Goal: Information Seeking & Learning: Learn about a topic

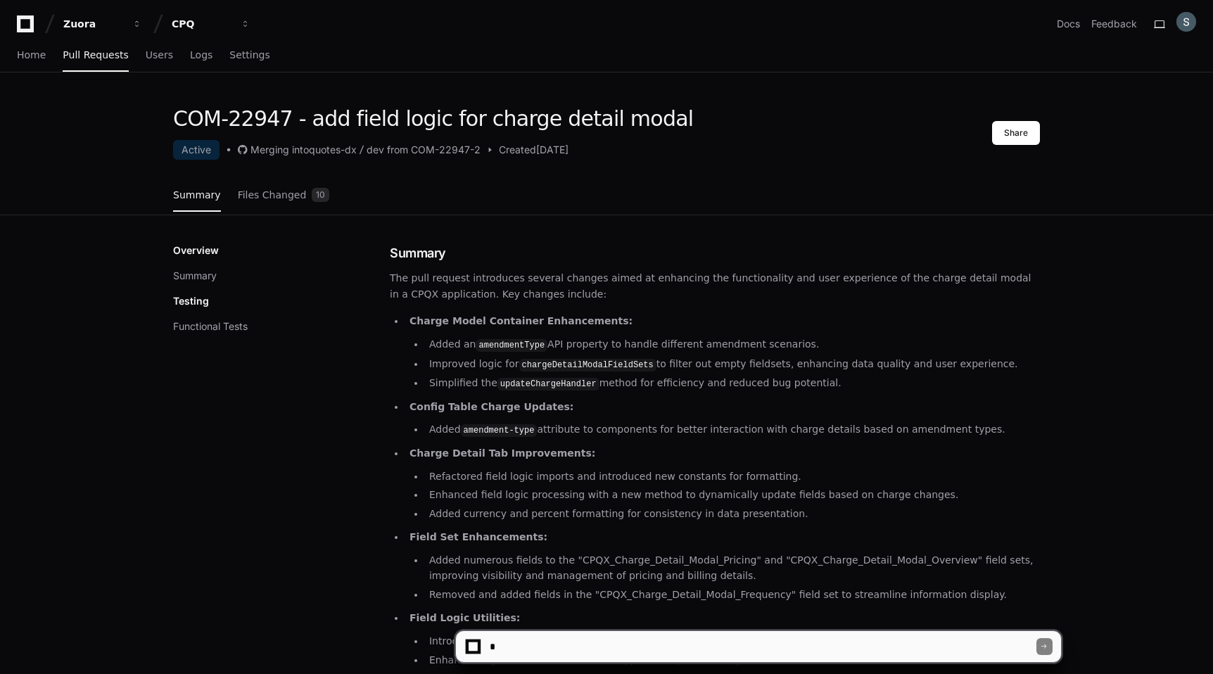
click at [671, 646] on textarea at bounding box center [762, 646] width 550 height 31
type textarea "**********"
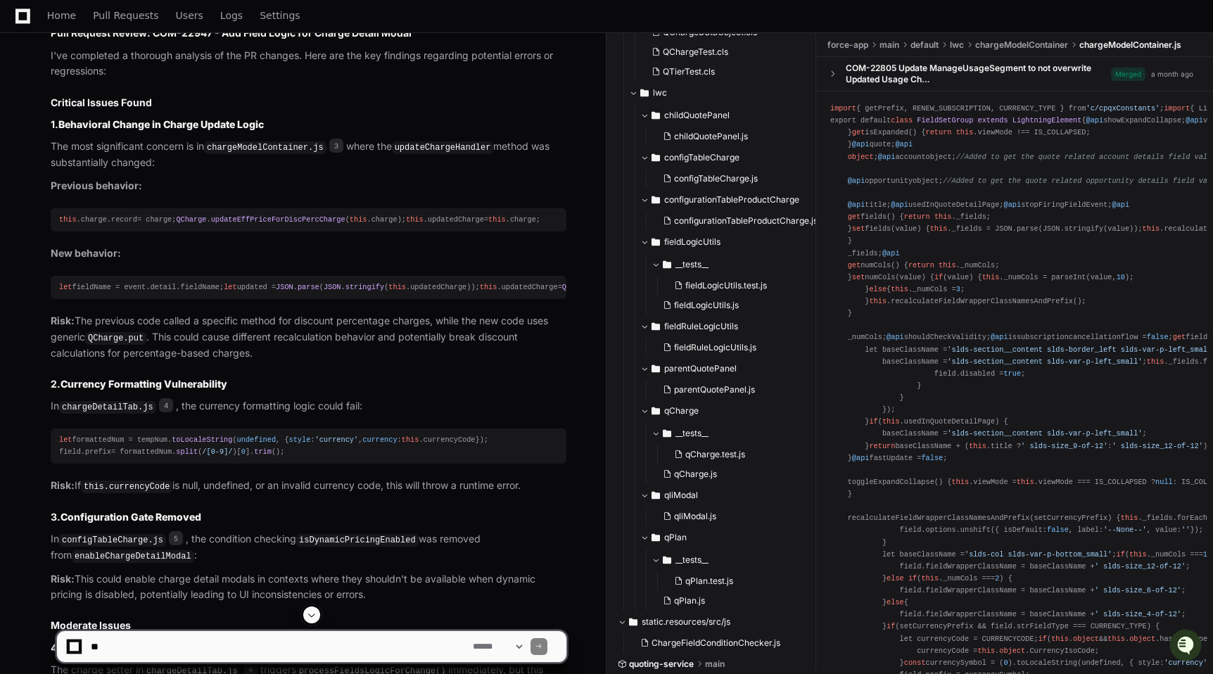
scroll to position [954, 0]
click at [59, 146] on p "The most significant concern is in chargeModelContainer.js 3 where the updateCh…" at bounding box center [309, 157] width 516 height 32
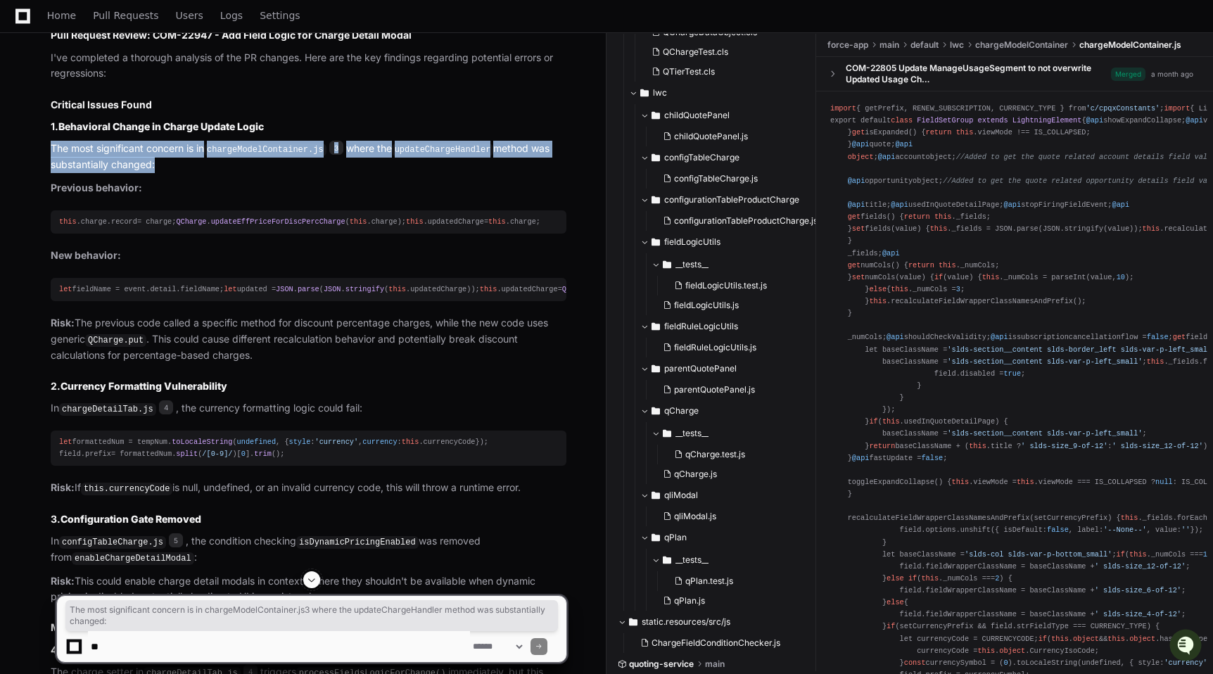
drag, startPoint x: 59, startPoint y: 146, endPoint x: 372, endPoint y: 171, distance: 313.9
click at [372, 171] on p "The most significant concern is in chargeModelContainer.js 3 where the updateCh…" at bounding box center [309, 157] width 516 height 32
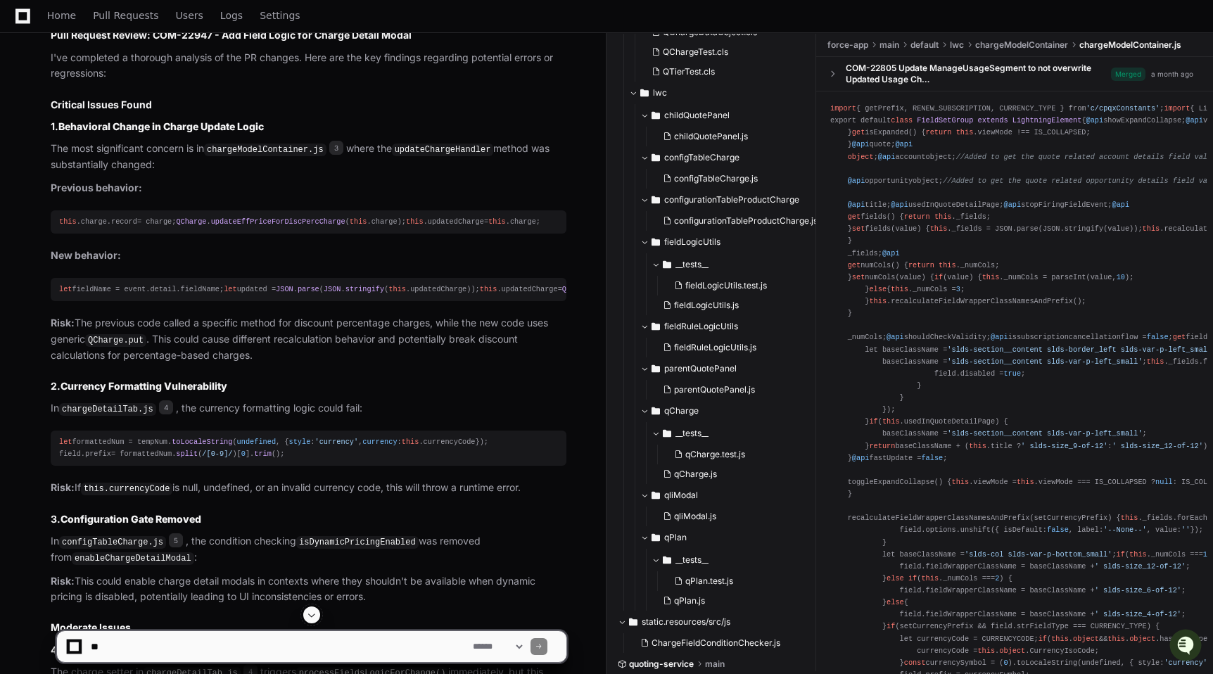
click at [59, 293] on span "let" at bounding box center [65, 289] width 13 height 8
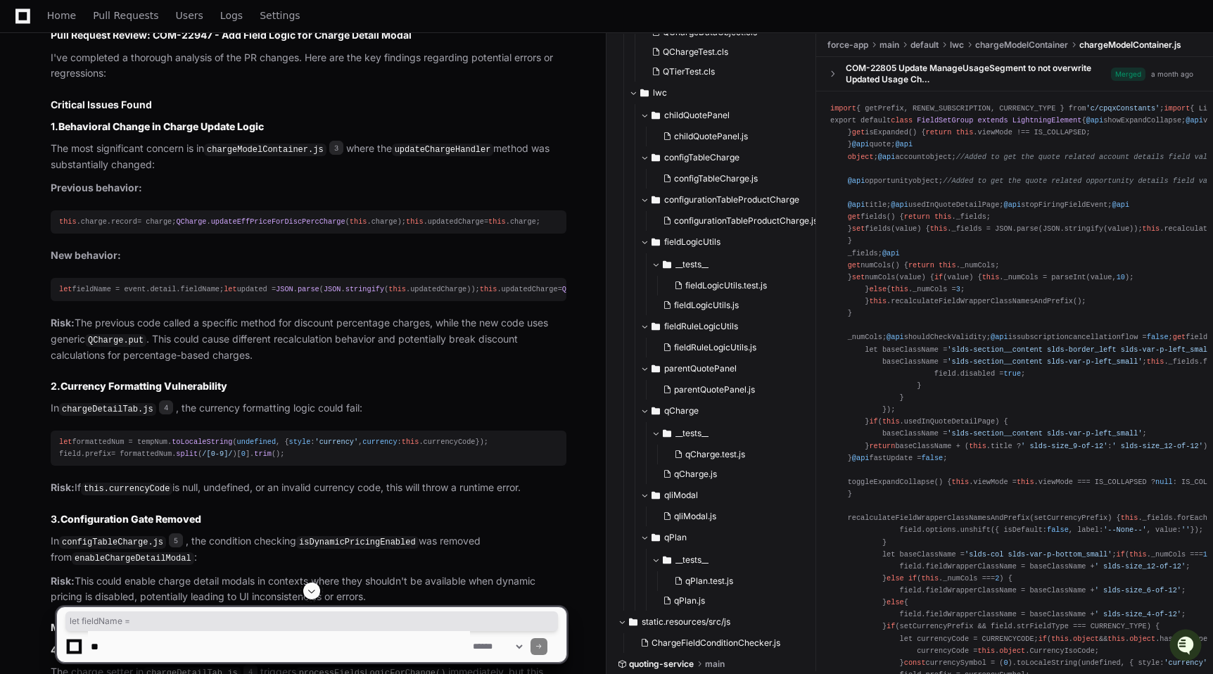
drag, startPoint x: 59, startPoint y: 309, endPoint x: 314, endPoint y: 314, distance: 254.6
click at [314, 295] on div "let fieldName = event. detail . fieldName ; let updated = JSON . parse ( JSON .…" at bounding box center [308, 289] width 499 height 12
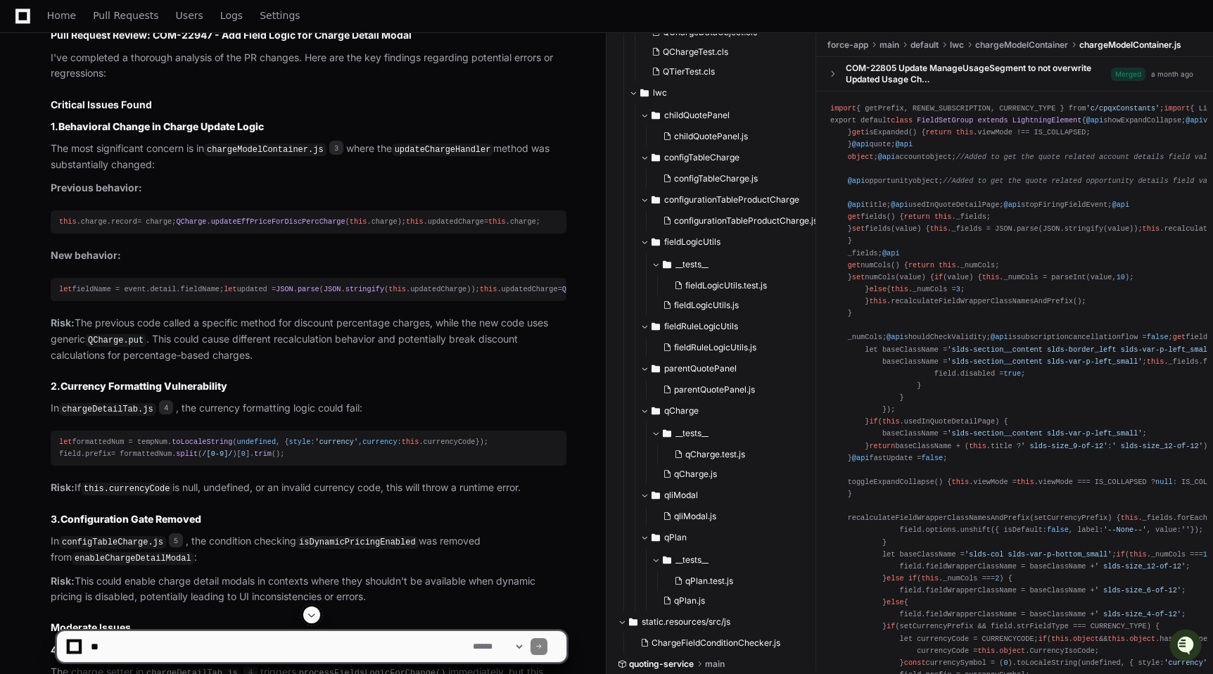
click at [410, 293] on span "updatedCharge" at bounding box center [438, 289] width 56 height 8
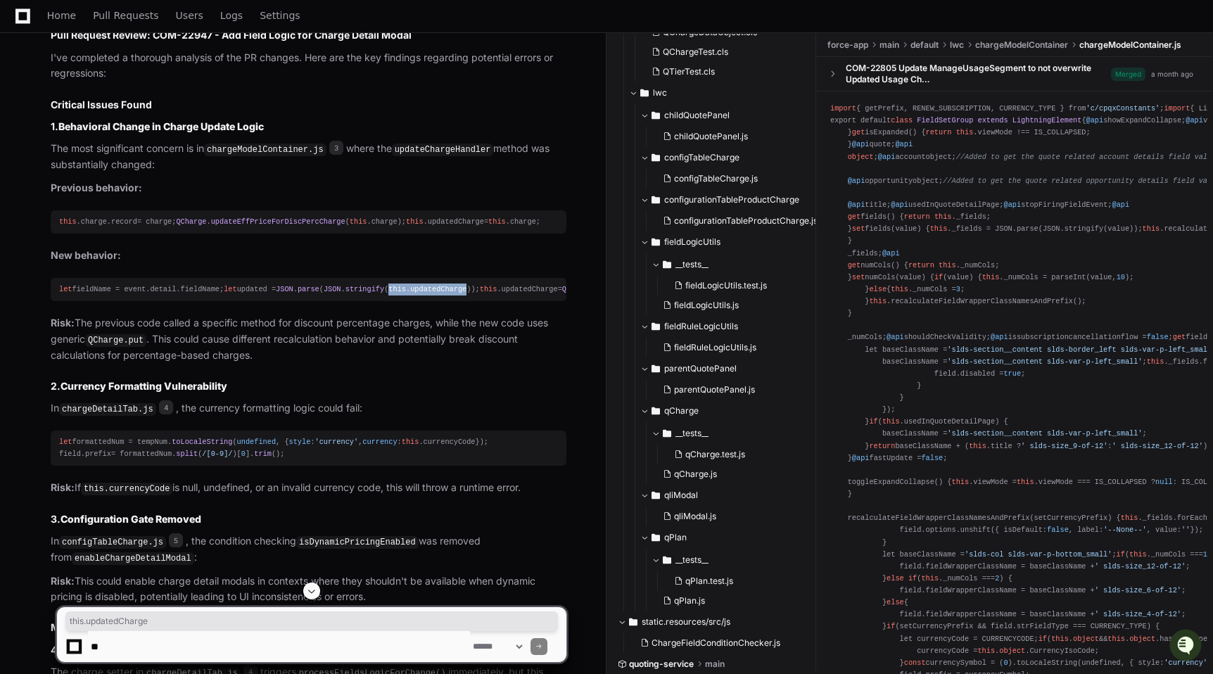
drag, startPoint x: 286, startPoint y: 325, endPoint x: 245, endPoint y: 326, distance: 40.1
click at [245, 295] on div "let fieldName = event. detail . fieldName ; let updated = JSON . parse ( JSON .…" at bounding box center [308, 289] width 499 height 12
click at [356, 295] on div "let fieldName = event. detail . fieldName ; let updated = JSON . parse ( JSON .…" at bounding box center [308, 289] width 499 height 12
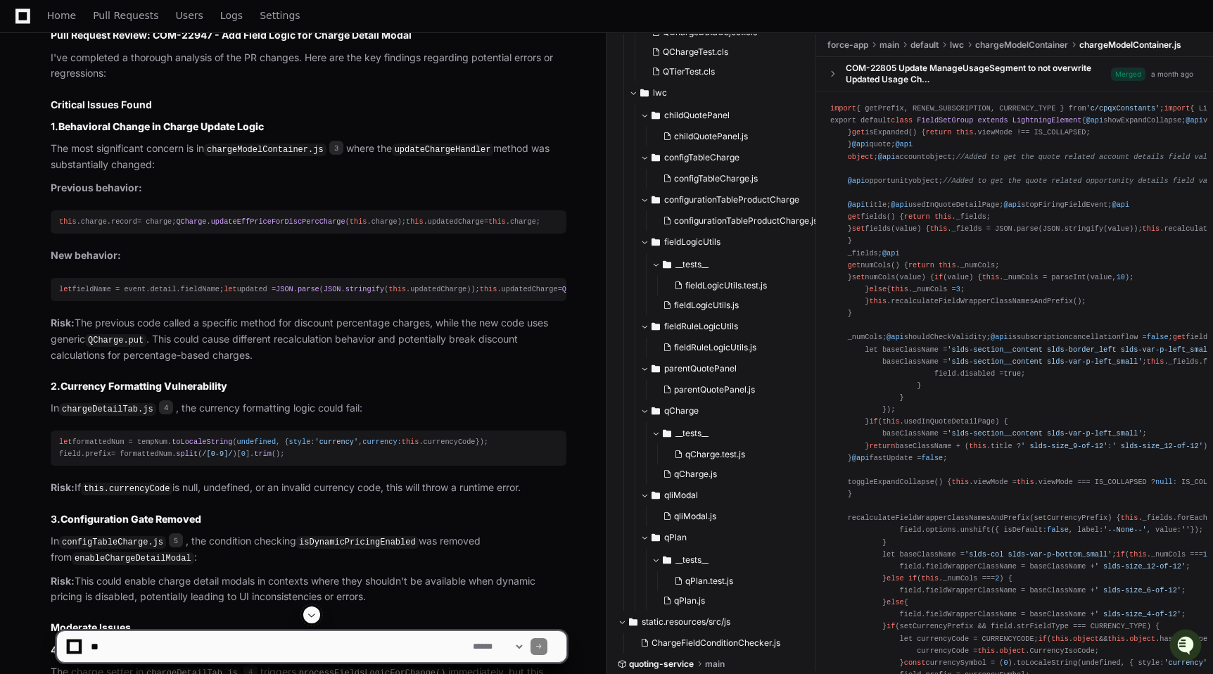
click at [70, 364] on p "Risk: The previous code called a specific method for discount percentage charge…" at bounding box center [309, 339] width 516 height 49
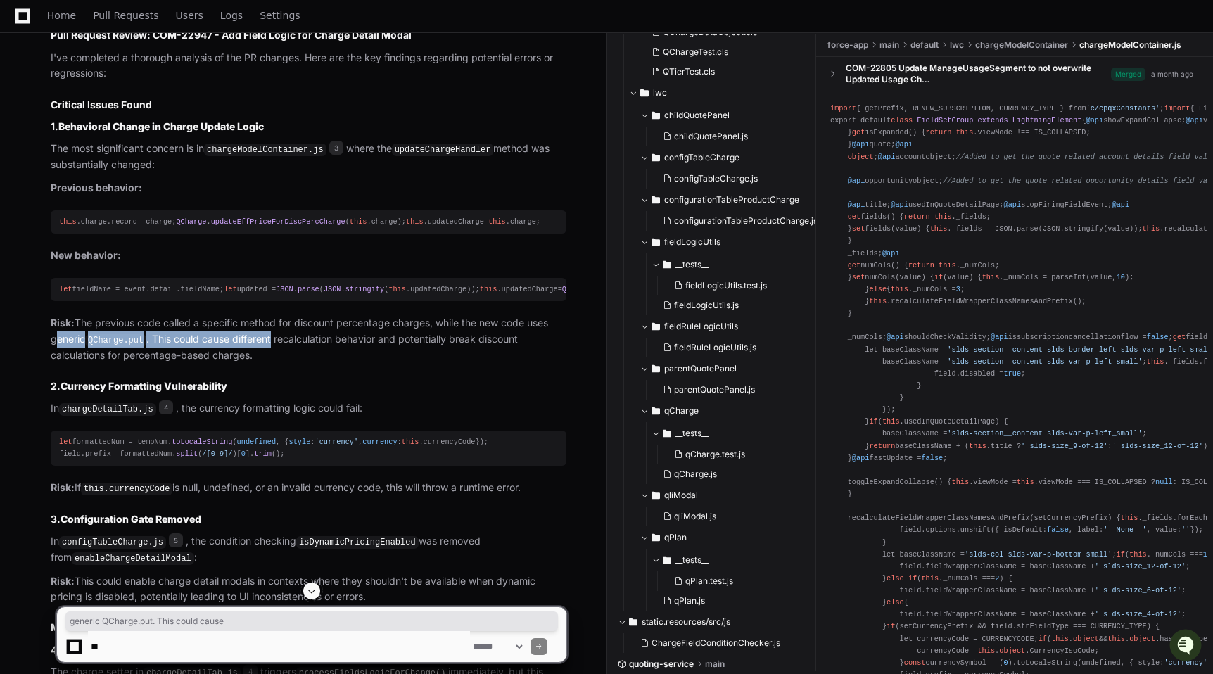
drag, startPoint x: 70, startPoint y: 389, endPoint x: 245, endPoint y: 388, distance: 175.1
click at [245, 364] on p "Risk: The previous code called a specific method for discount percentage charge…" at bounding box center [309, 339] width 516 height 49
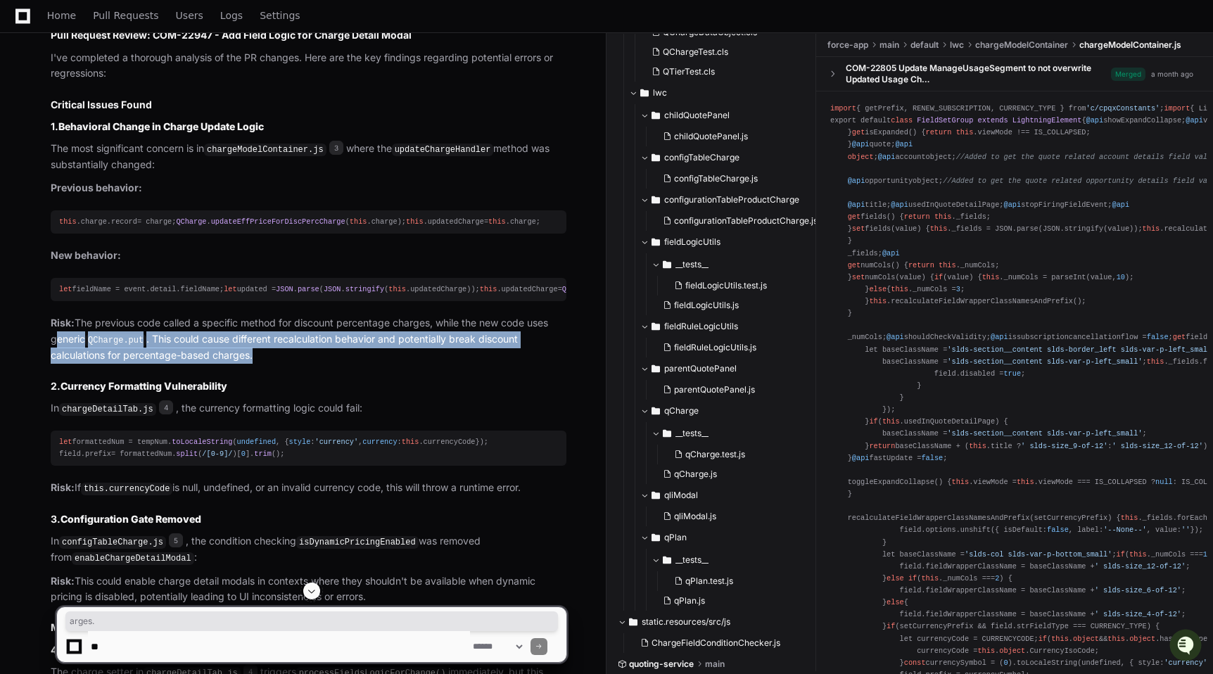
drag, startPoint x: 254, startPoint y: 399, endPoint x: 19, endPoint y: 381, distance: 235.6
click at [19, 381] on div "skannaiyan 3 minutes ago COM-22947 - add field logic for charge detail modal Ac…" at bounding box center [303, 256] width 572 height 2122
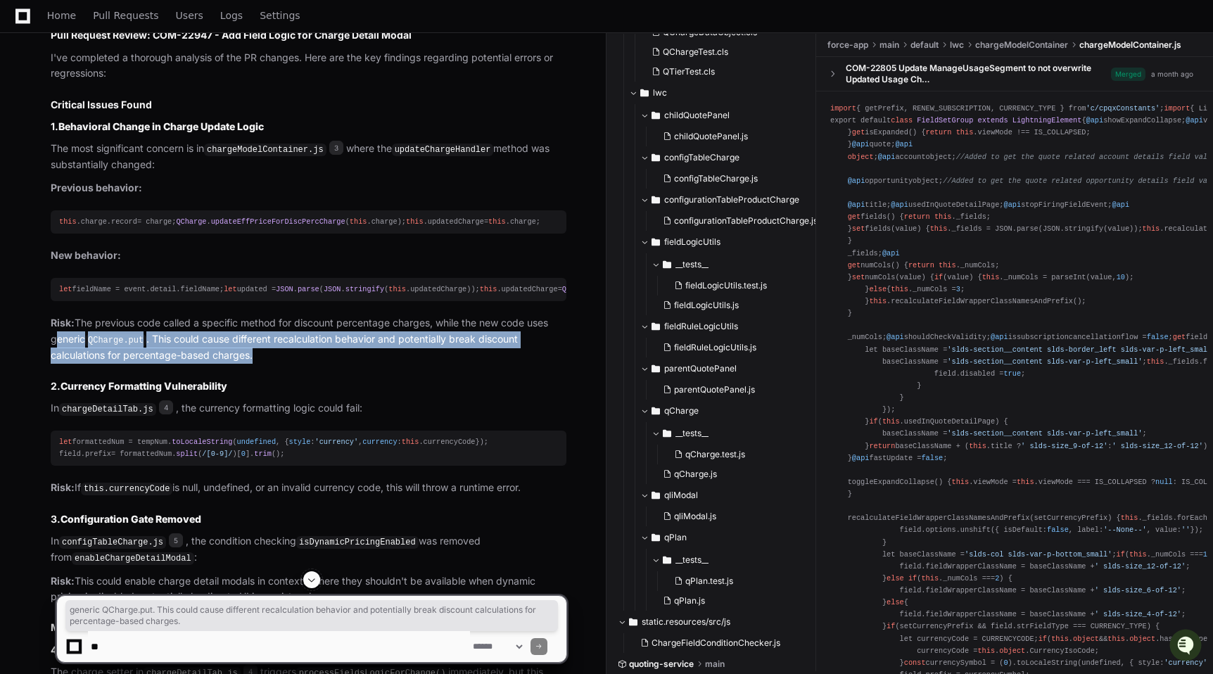
click at [19, 381] on div "skannaiyan 3 minutes ago COM-22947 - add field logic for charge detail modal Ac…" at bounding box center [303, 256] width 572 height 2122
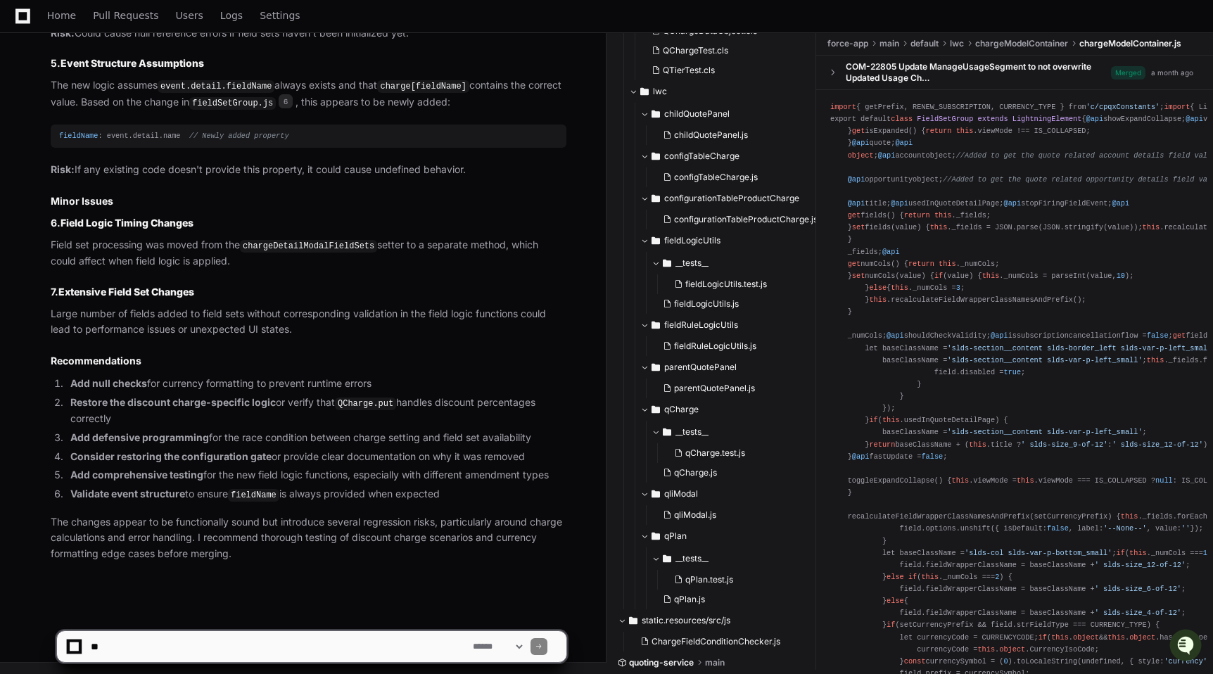
scroll to position [1754, 0]
click at [92, 390] on li "Add null checks for currency formatting to prevent runtime errors" at bounding box center [316, 384] width 500 height 16
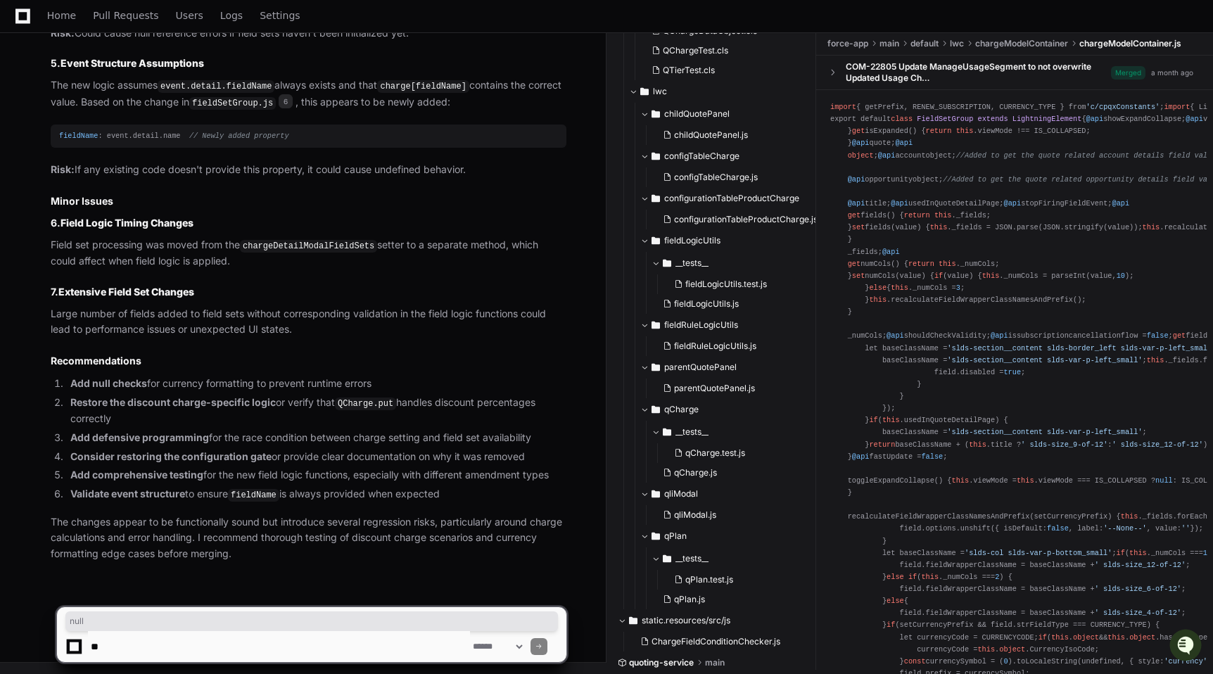
click at [167, 385] on li "Add null checks for currency formatting to prevent runtime errors" at bounding box center [316, 384] width 500 height 16
drag, startPoint x: 173, startPoint y: 378, endPoint x: 372, endPoint y: 381, distance: 199.1
click at [372, 381] on li "Add null checks for currency formatting to prevent runtime errors" at bounding box center [316, 384] width 500 height 16
click at [395, 388] on li "Add null checks for currency formatting to prevent runtime errors" at bounding box center [316, 384] width 500 height 16
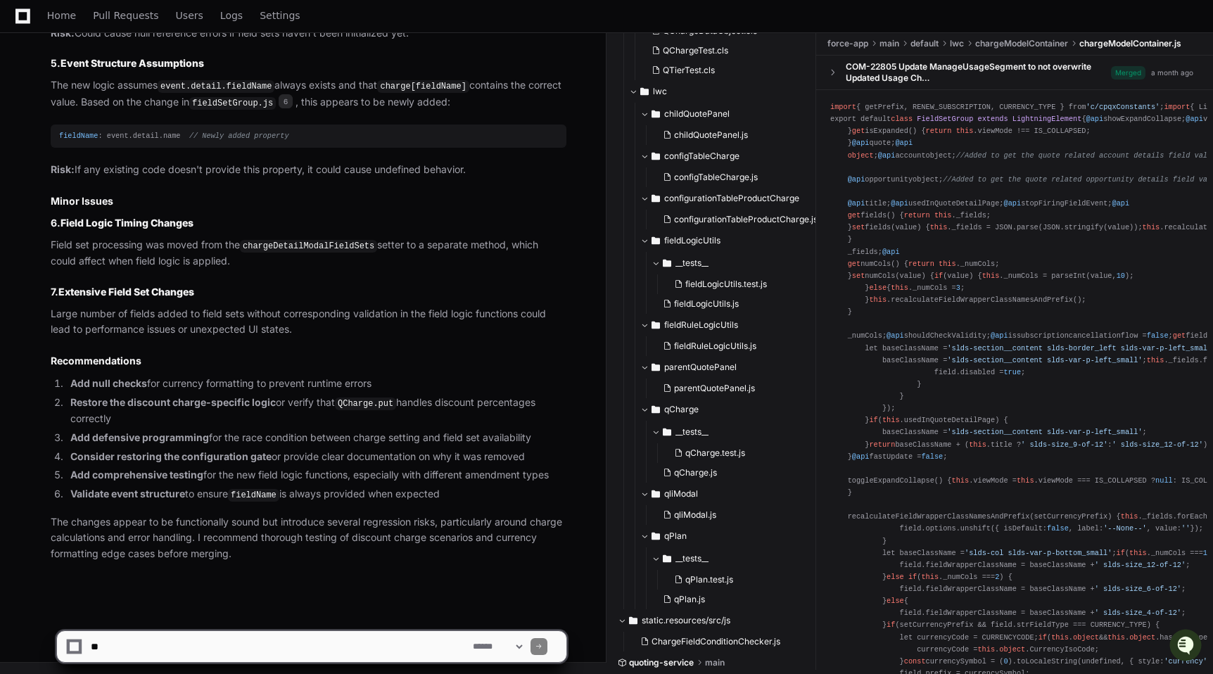
click at [217, 393] on ol "Add null checks for currency formatting to prevent runtime errors Restore the d…" at bounding box center [309, 439] width 516 height 127
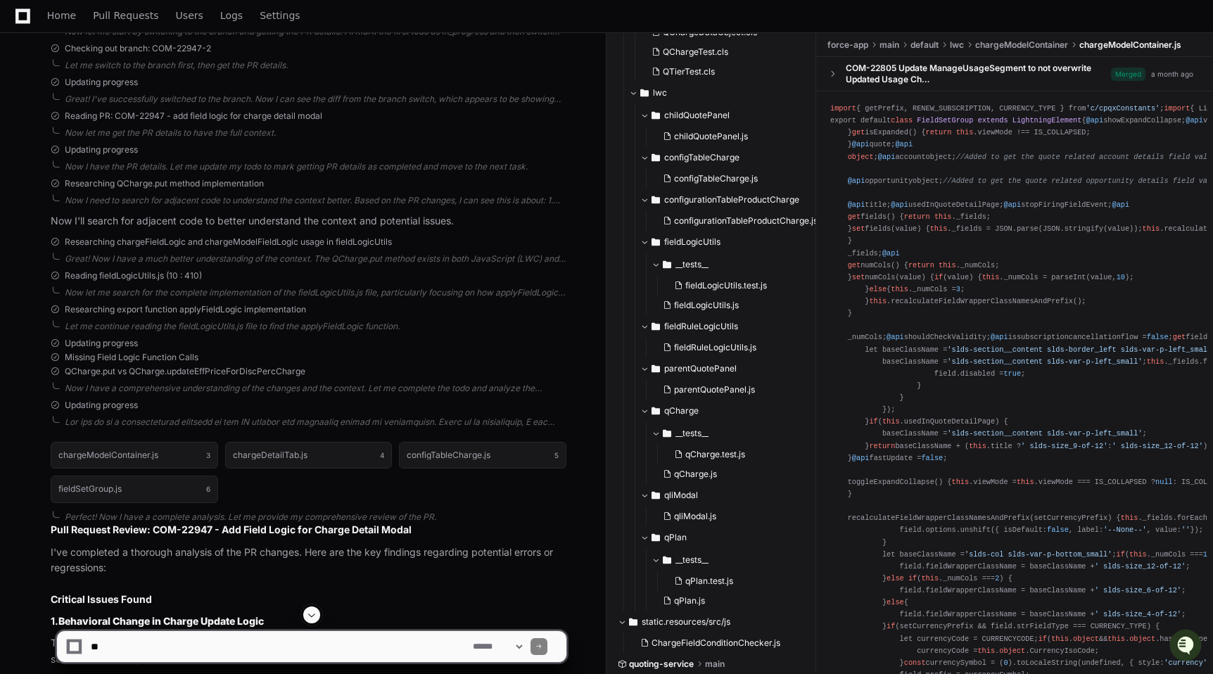
scroll to position [0, 0]
